Goal: Task Accomplishment & Management: Use online tool/utility

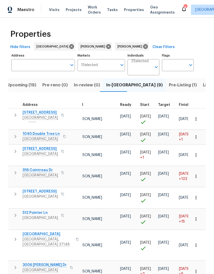
scroll to position [0, 56]
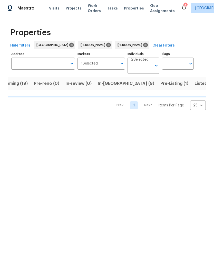
scroll to position [0, 13]
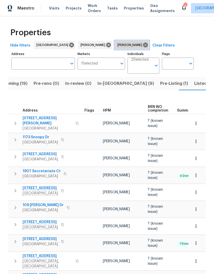
click at [143, 44] on icon at bounding box center [145, 45] width 5 height 5
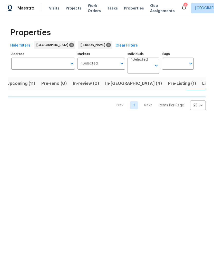
scroll to position [0, 11]
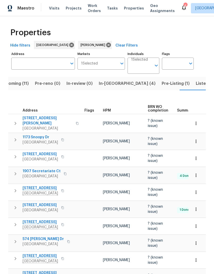
click at [54, 9] on span "Visits" at bounding box center [54, 8] width 11 height 5
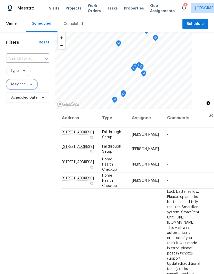
click at [31, 84] on icon at bounding box center [31, 84] width 2 height 1
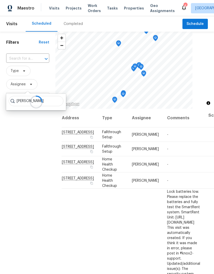
type input "[PERSON_NAME]"
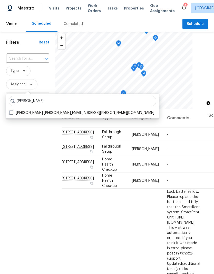
click at [13, 114] on label "[PERSON_NAME] [PERSON_NAME][EMAIL_ADDRESS][PERSON_NAME][DOMAIN_NAME]" at bounding box center [81, 112] width 145 height 5
click at [13, 113] on input "[PERSON_NAME] [PERSON_NAME][EMAIL_ADDRESS][PERSON_NAME][DOMAIN_NAME]" at bounding box center [10, 111] width 3 height 3
checkbox input "true"
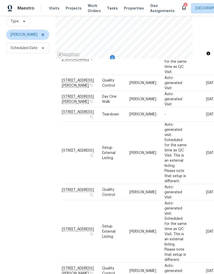
scroll to position [21, 0]
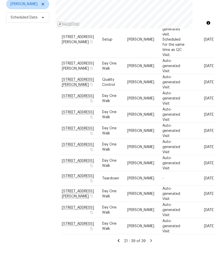
scroll to position [0, 0]
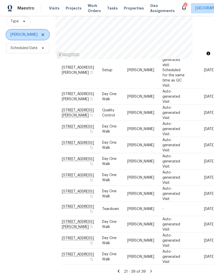
click at [44, 37] on icon at bounding box center [43, 35] width 4 height 4
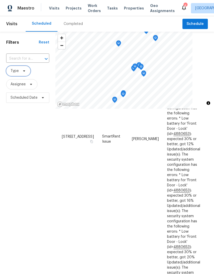
click at [23, 72] on icon at bounding box center [24, 71] width 4 height 4
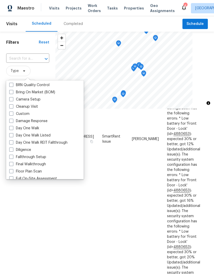
scroll to position [50, 0]
click at [37, 128] on label "Day One Walk" at bounding box center [24, 128] width 30 height 5
click at [13, 128] on input "Day One Walk" at bounding box center [10, 127] width 3 height 3
checkbox input "true"
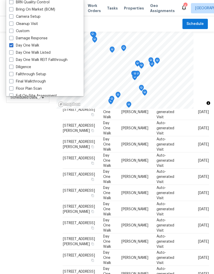
scroll to position [136, 0]
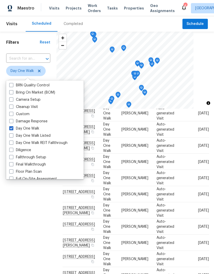
click at [37, 192] on div "Filters Reset ​ Day One Walk Assignee Scheduled Date" at bounding box center [28, 180] width 56 height 296
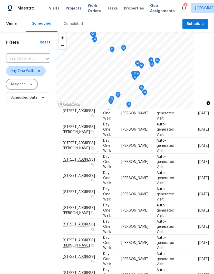
click at [31, 85] on icon at bounding box center [31, 84] width 2 height 1
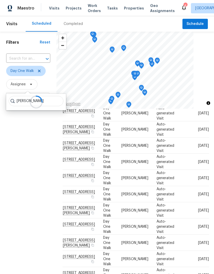
type input "[PERSON_NAME]"
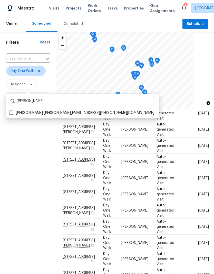
click at [13, 112] on span at bounding box center [11, 112] width 4 height 4
click at [13, 112] on input "[PERSON_NAME] [PERSON_NAME][EMAIL_ADDRESS][PERSON_NAME][DOMAIN_NAME]" at bounding box center [10, 111] width 3 height 3
checkbox input "true"
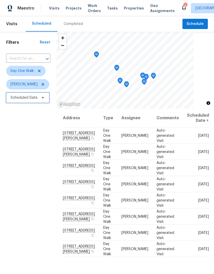
click at [42, 99] on icon at bounding box center [43, 97] width 4 height 4
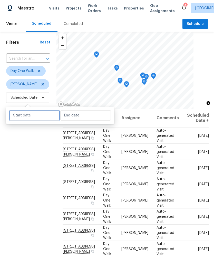
click at [37, 115] on input "text" at bounding box center [34, 115] width 51 height 10
select select "8"
select select "2025"
select select "9"
select select "2025"
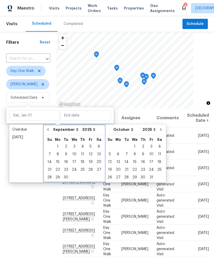
click at [50, 130] on icon "Go to previous month" at bounding box center [48, 129] width 4 height 4
select select "7"
select select "8"
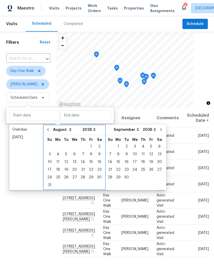
click at [49, 131] on button "Go to previous month" at bounding box center [48, 129] width 8 height 10
select select "6"
select select "7"
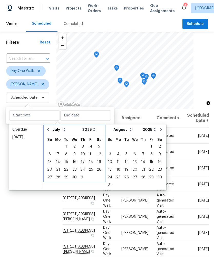
click at [50, 132] on button "Go to previous month" at bounding box center [48, 129] width 8 height 10
select select "5"
select select "6"
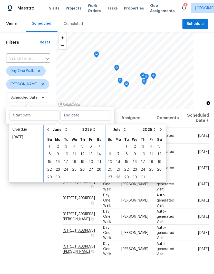
click at [51, 130] on button "Go to previous month" at bounding box center [48, 129] width 8 height 10
select select "4"
select select "5"
click at [50, 132] on button "Go to previous month" at bounding box center [48, 129] width 8 height 10
select select "3"
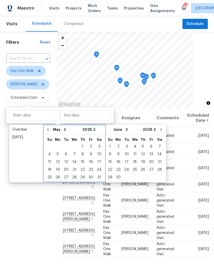
select select "4"
click at [50, 131] on icon "Go to previous month" at bounding box center [48, 129] width 4 height 4
select select "2"
select select "3"
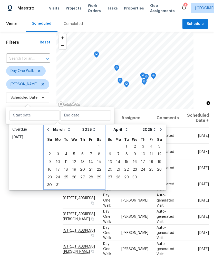
click at [48, 131] on icon "Go to previous month" at bounding box center [48, 129] width 4 height 4
select select "1"
select select "2"
click at [51, 131] on button "Go to previous month" at bounding box center [48, 129] width 8 height 10
select select "0"
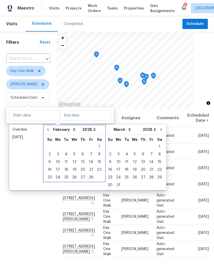
select select "1"
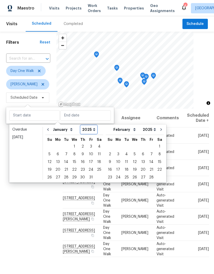
click at [92, 132] on select "2005 2006 2007 2008 2009 2010 2011 2012 2013 2014 2015 2016 2017 2018 2019 2020…" at bounding box center [89, 130] width 16 height 8
select select "2024"
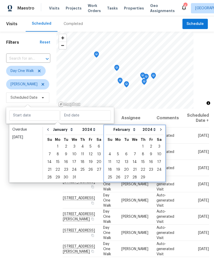
click at [157, 132] on button "Go to next month" at bounding box center [161, 129] width 8 height 10
select select "1"
select select "2"
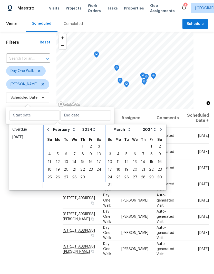
click at [49, 131] on icon "Go to previous month" at bounding box center [48, 129] width 4 height 4
select select "0"
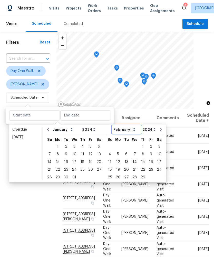
click at [130, 132] on select "January February March April May June July August September October November De…" at bounding box center [126, 130] width 29 height 8
select select "0"
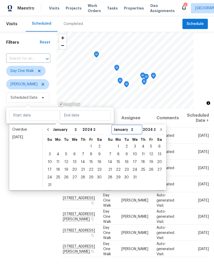
select select "11"
select select "2023"
select select "0"
click at [149, 128] on select "2005 2006 2007 2008 2009 2010 2011 2012 2013 2014 2015 2016 2017 2018 2019 2020…" at bounding box center [149, 130] width 16 height 8
select select "2025"
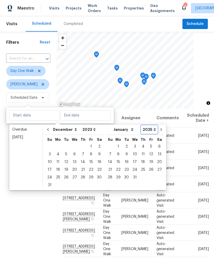
select select "2024"
select select "2025"
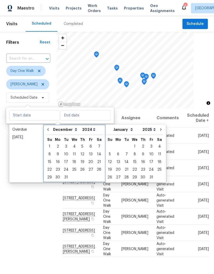
click at [49, 130] on icon "Go to previous month" at bounding box center [48, 129] width 4 height 4
select select "10"
select select "11"
select select "2024"
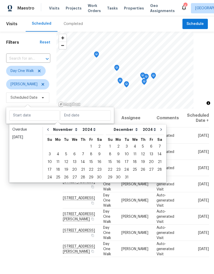
click at [45, 206] on div "Filters Reset ​ Day One Walk [PERSON_NAME] Scheduled Date" at bounding box center [28, 180] width 56 height 296
